Goal: Browse casually

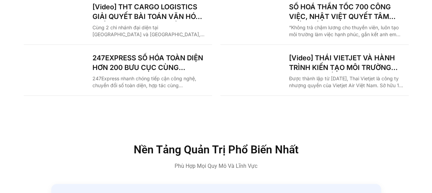
scroll to position [1135, 0]
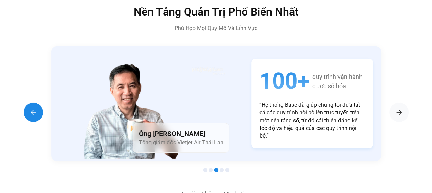
click at [37, 108] on img "Previous slide" at bounding box center [33, 112] width 8 height 8
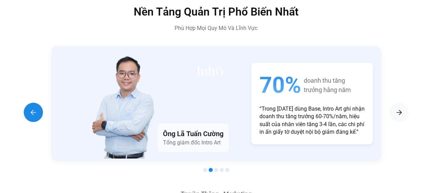
click at [37, 108] on img "Previous slide" at bounding box center [33, 112] width 8 height 8
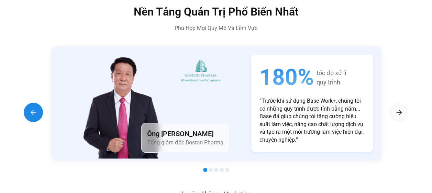
click at [37, 108] on img "Previous slide" at bounding box center [33, 112] width 8 height 8
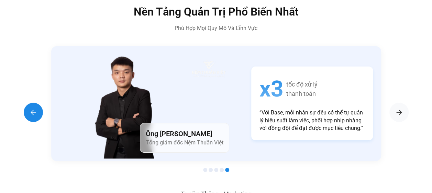
click at [37, 108] on img "Previous slide" at bounding box center [33, 112] width 8 height 8
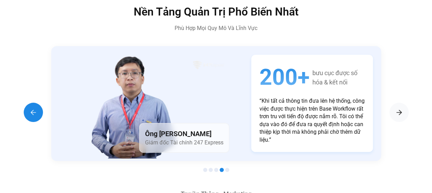
click at [37, 108] on img "Previous slide" at bounding box center [33, 112] width 8 height 8
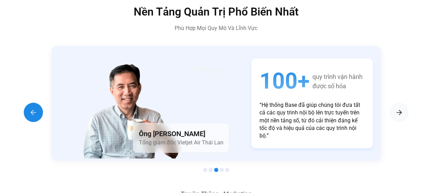
click at [37, 108] on img "Previous slide" at bounding box center [33, 112] width 8 height 8
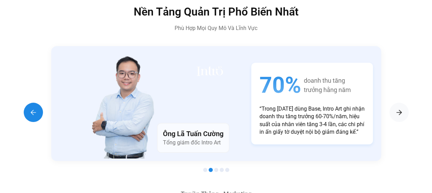
click at [37, 108] on img "Previous slide" at bounding box center [33, 112] width 8 height 8
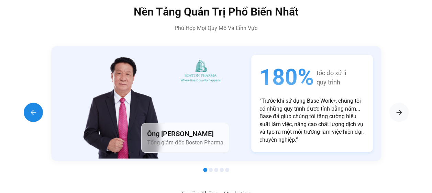
click at [36, 108] on img "Previous slide" at bounding box center [33, 112] width 8 height 8
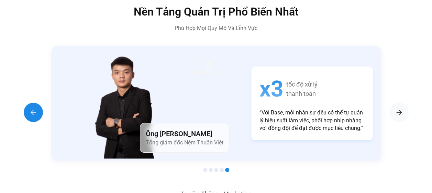
click at [36, 108] on img "Previous slide" at bounding box center [33, 112] width 8 height 8
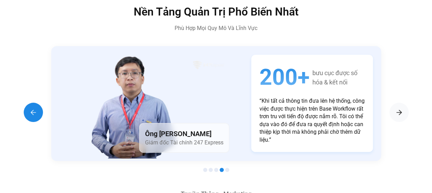
click at [36, 108] on img "Previous slide" at bounding box center [33, 112] width 8 height 8
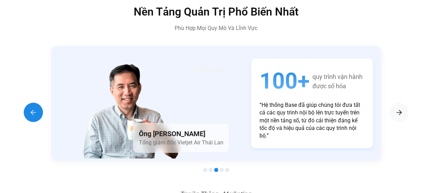
click at [36, 108] on img "Previous slide" at bounding box center [33, 112] width 8 height 8
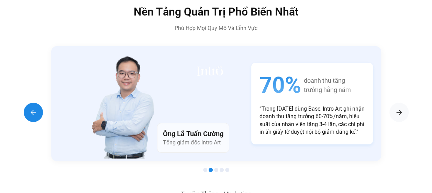
click at [36, 108] on img "Previous slide" at bounding box center [33, 112] width 8 height 8
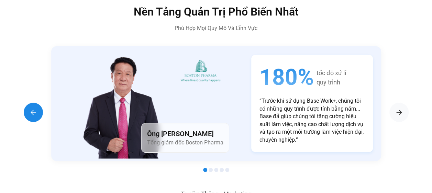
click at [36, 108] on img "Previous slide" at bounding box center [33, 112] width 8 height 8
